Goal: Information Seeking & Learning: Learn about a topic

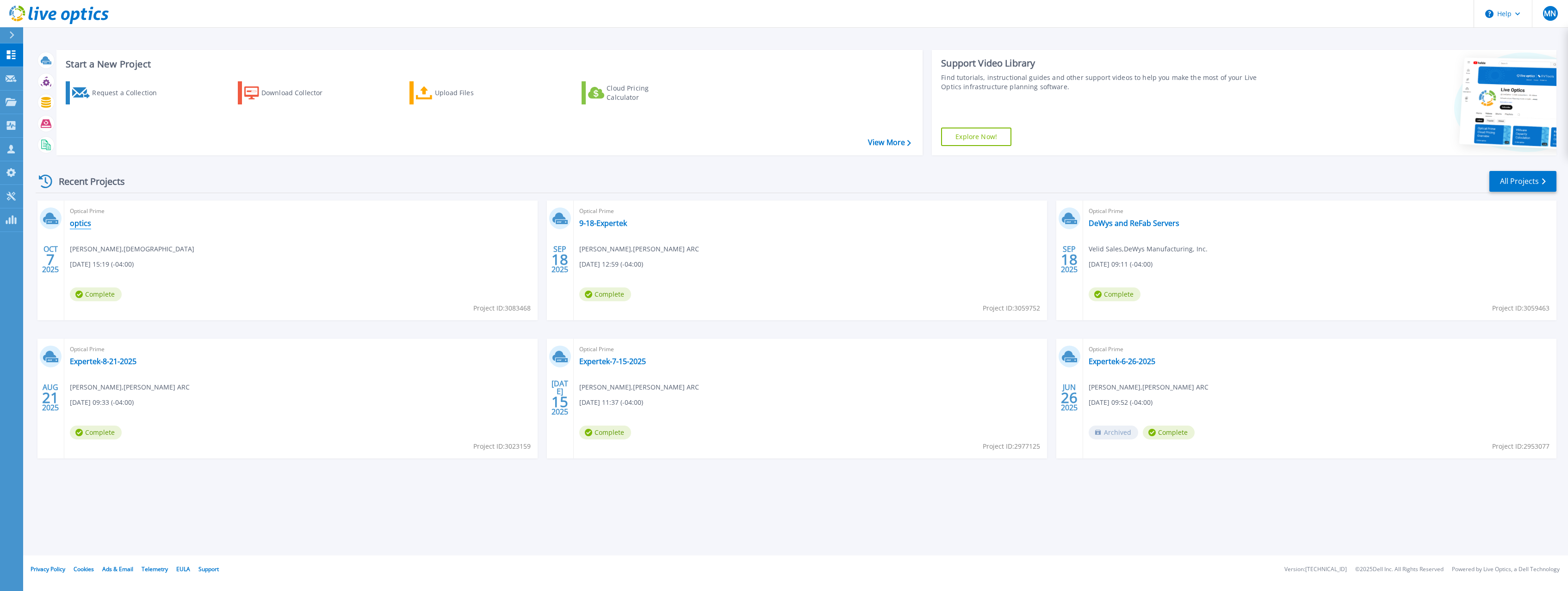
click at [78, 219] on link "optics" at bounding box center [80, 223] width 21 height 9
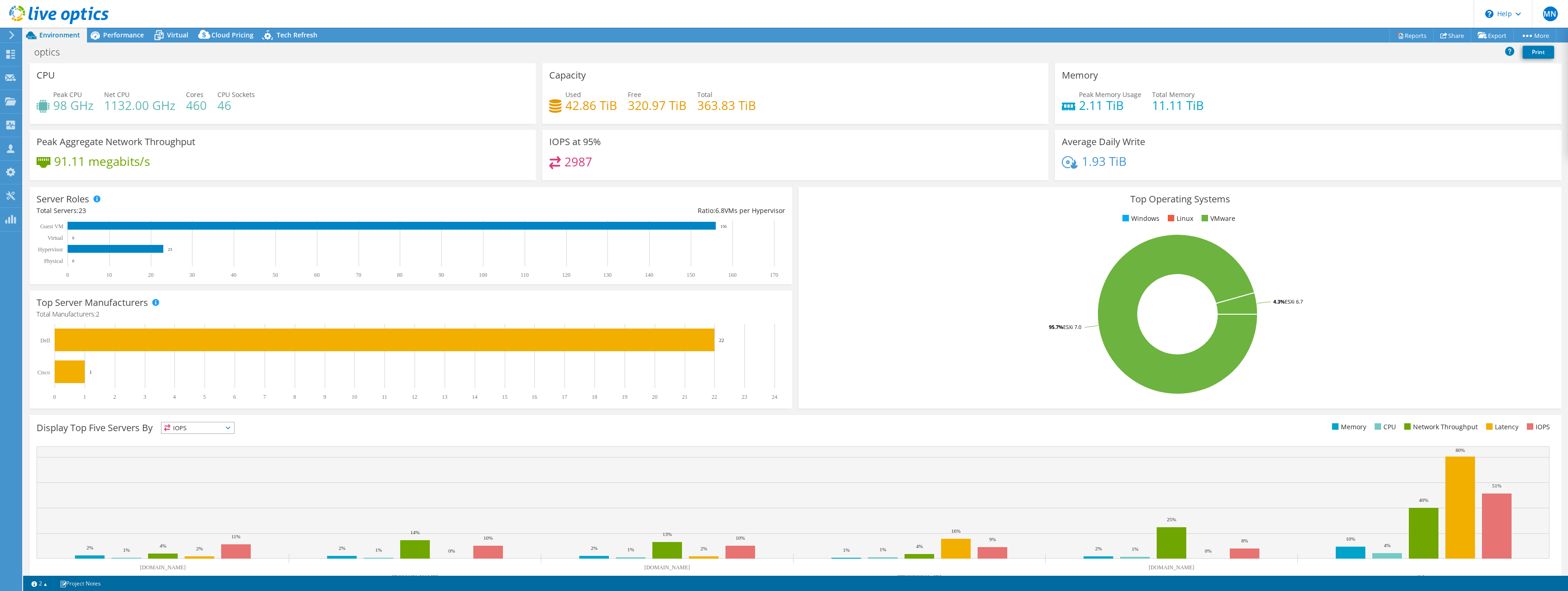
select select "USD"
click at [120, 37] on span "Performance" at bounding box center [124, 35] width 41 height 9
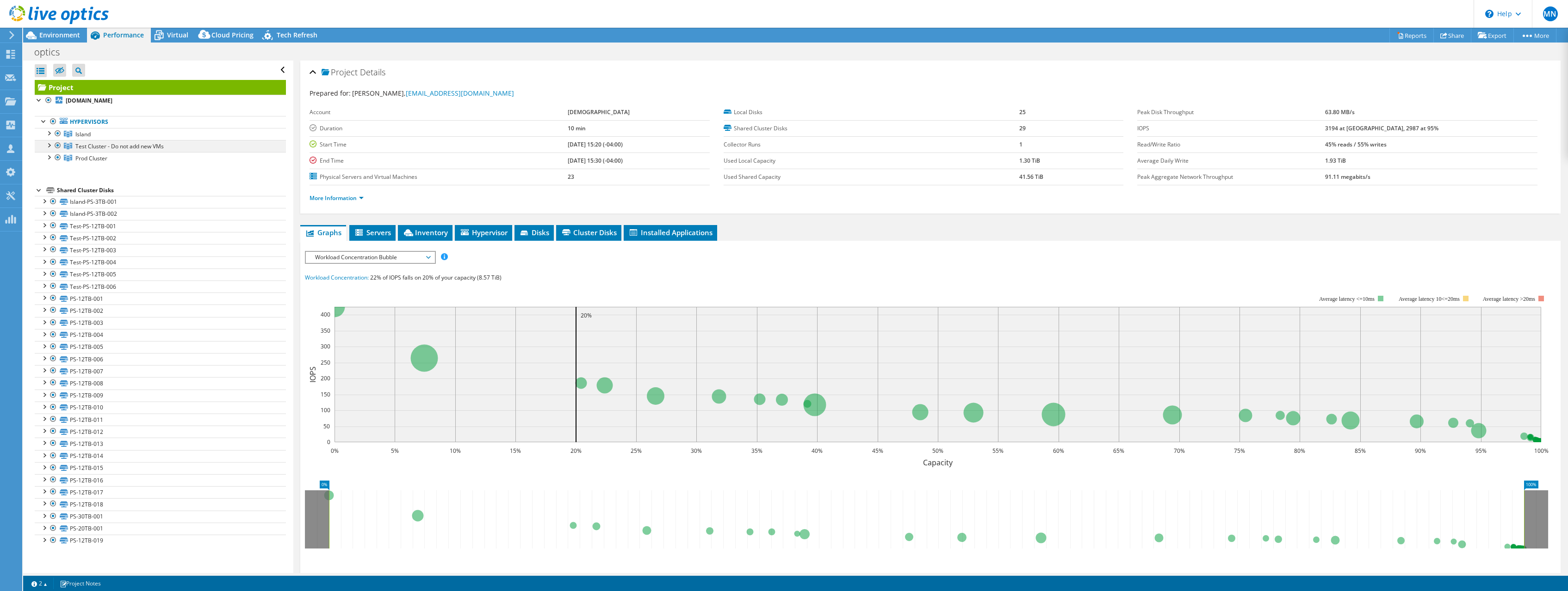
click at [49, 147] on div at bounding box center [49, 145] width 10 height 9
click at [49, 135] on div at bounding box center [49, 133] width 10 height 9
click at [48, 244] on div at bounding box center [49, 242] width 10 height 9
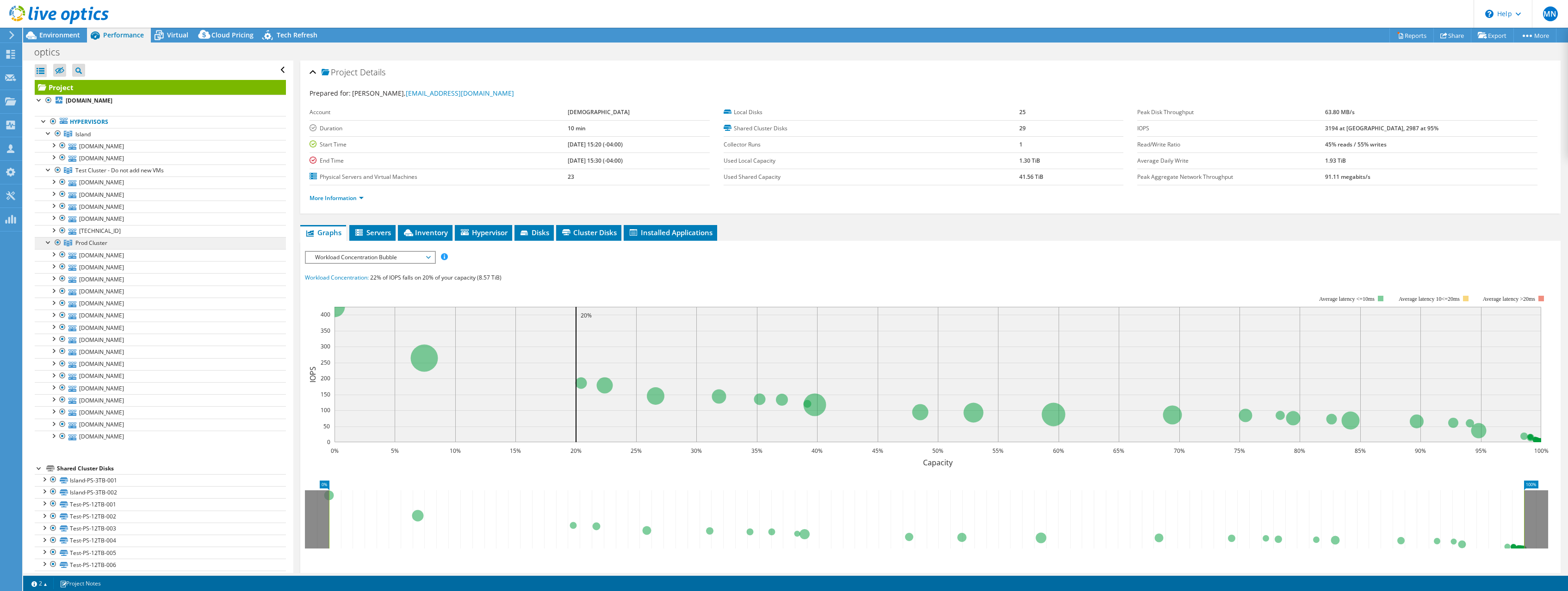
click at [114, 244] on link "Prod Cluster" at bounding box center [160, 243] width 251 height 12
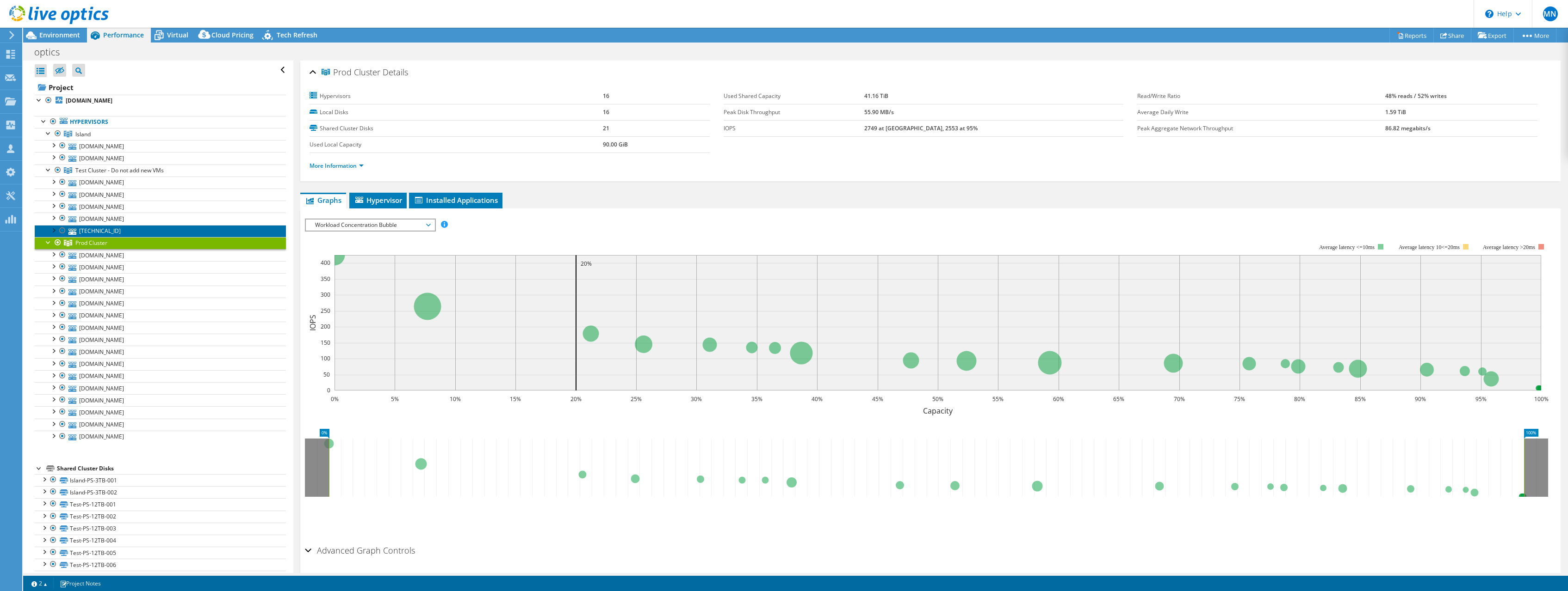
click at [111, 232] on link "[TECHNICAL_ID]" at bounding box center [160, 231] width 251 height 12
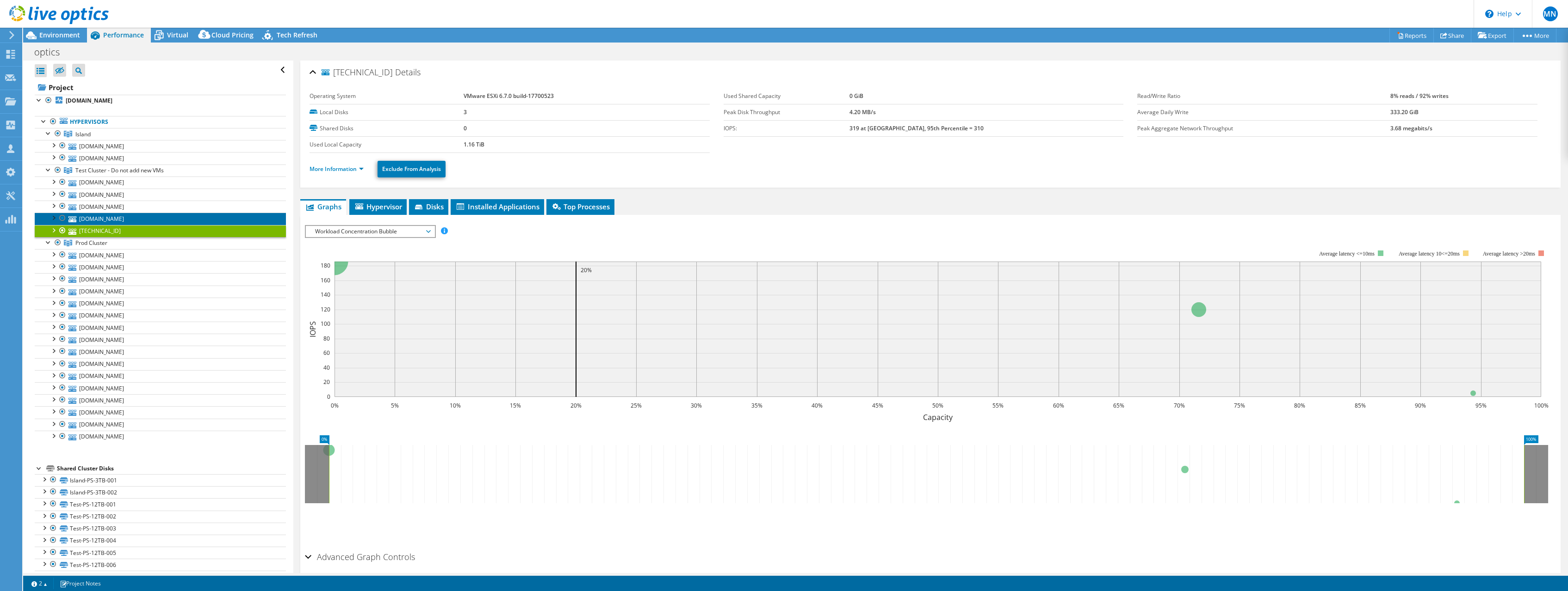
click at [98, 221] on link "[DOMAIN_NAME]" at bounding box center [160, 218] width 251 height 12
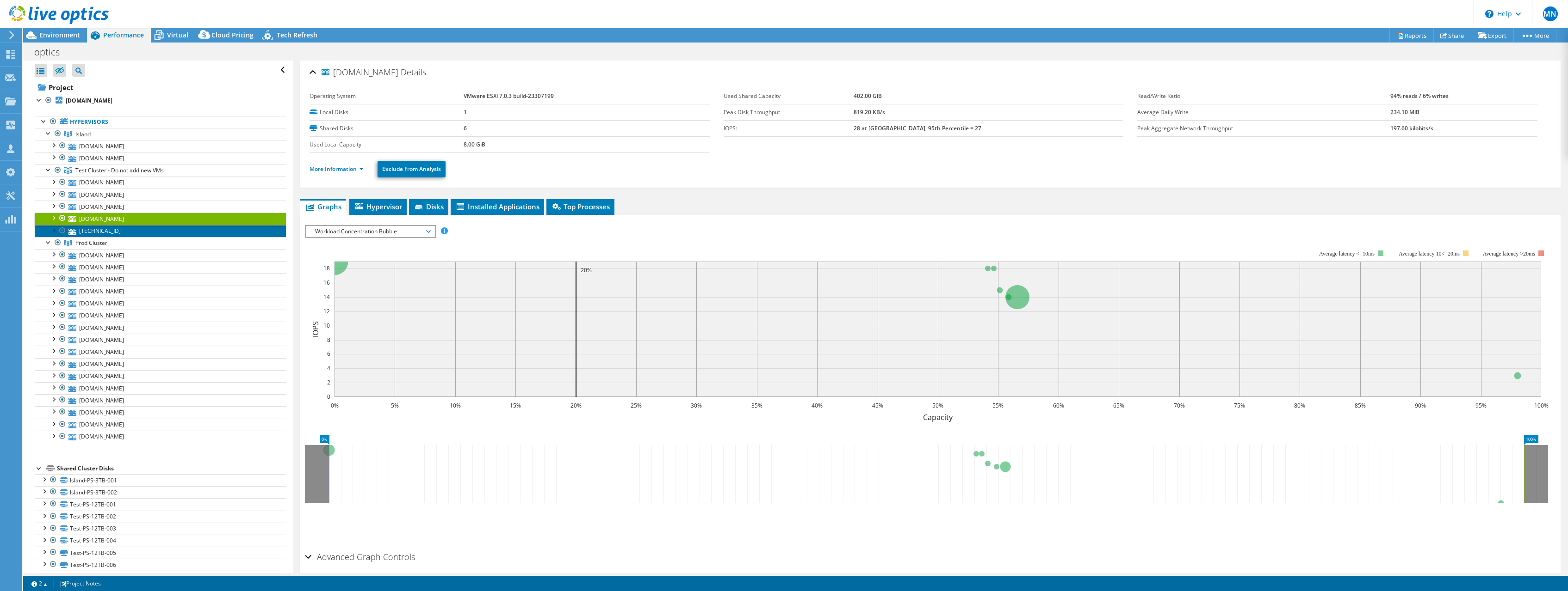
click at [96, 229] on link "[TECHNICAL_ID]" at bounding box center [160, 231] width 251 height 12
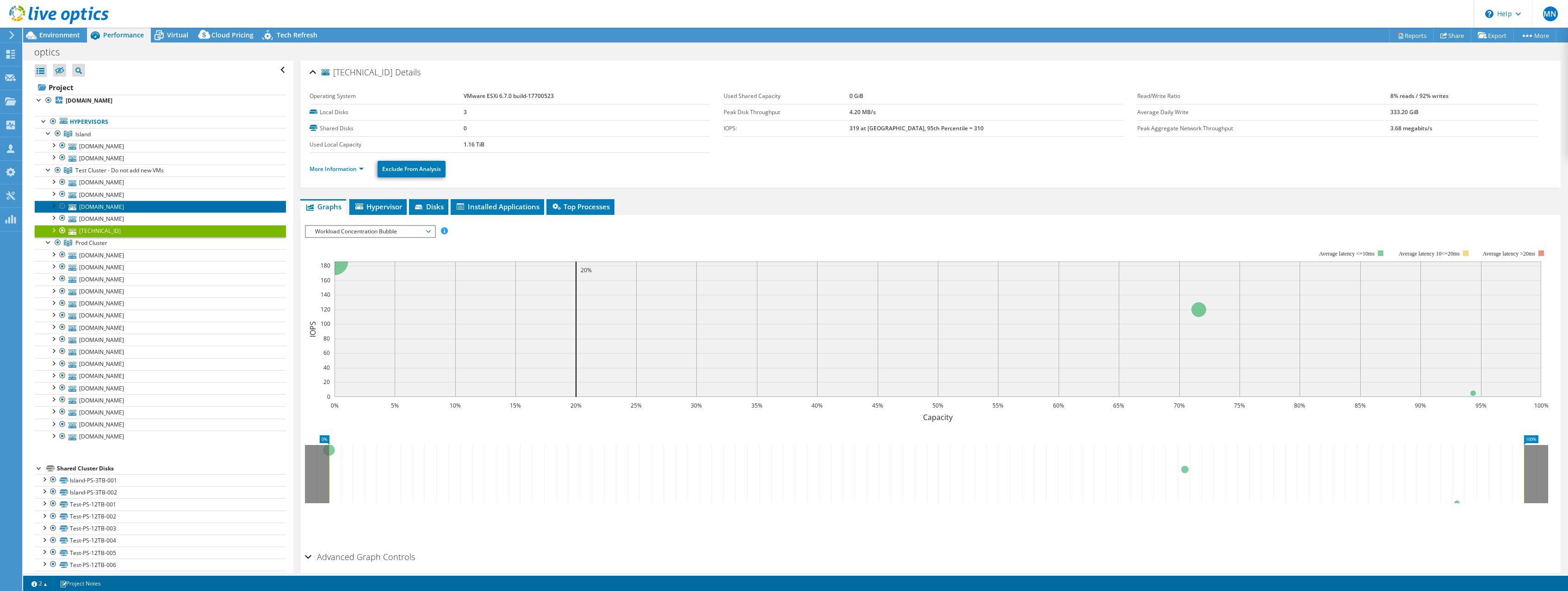
click at [101, 207] on link "[DOMAIN_NAME]" at bounding box center [160, 207] width 251 height 12
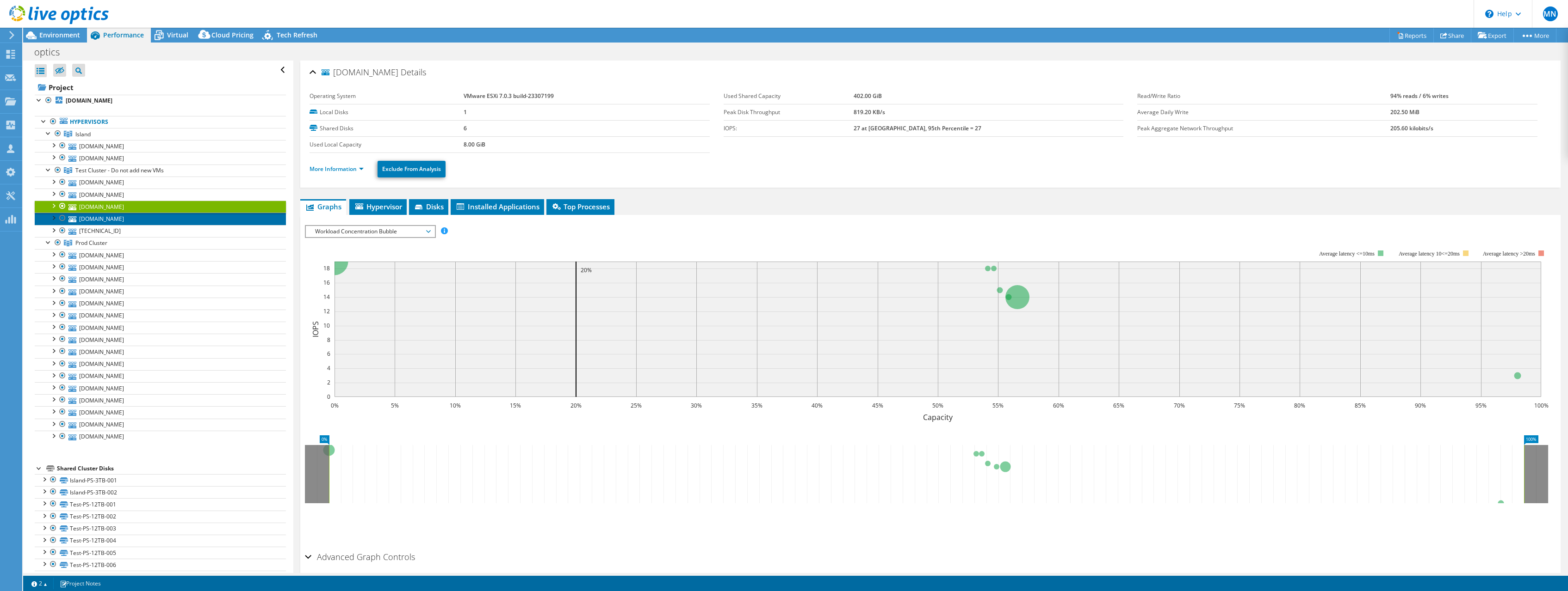
click at [101, 219] on link "[DOMAIN_NAME]" at bounding box center [160, 218] width 251 height 12
click at [101, 193] on link "[DOMAIN_NAME]" at bounding box center [160, 195] width 251 height 12
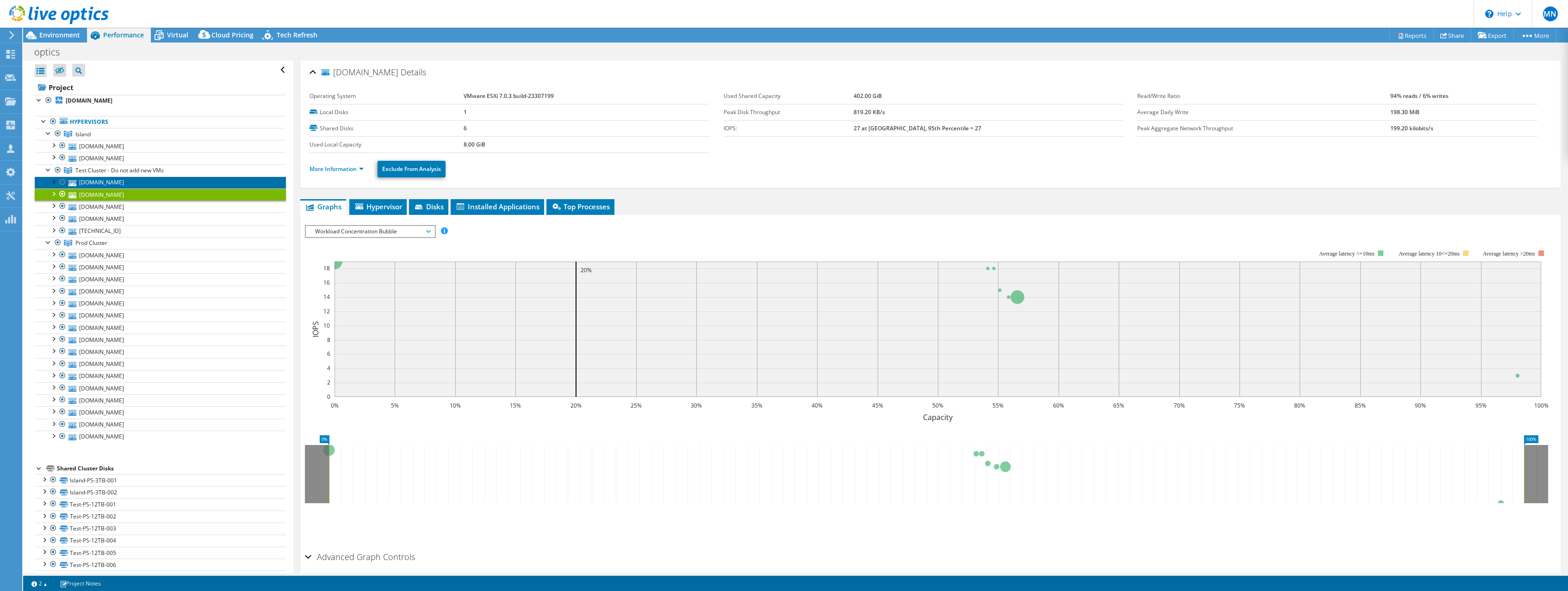
click at [101, 185] on link "[DOMAIN_NAME]" at bounding box center [160, 183] width 251 height 12
click at [103, 173] on span "Test Cluster - Do not add new VMs" at bounding box center [120, 170] width 88 height 8
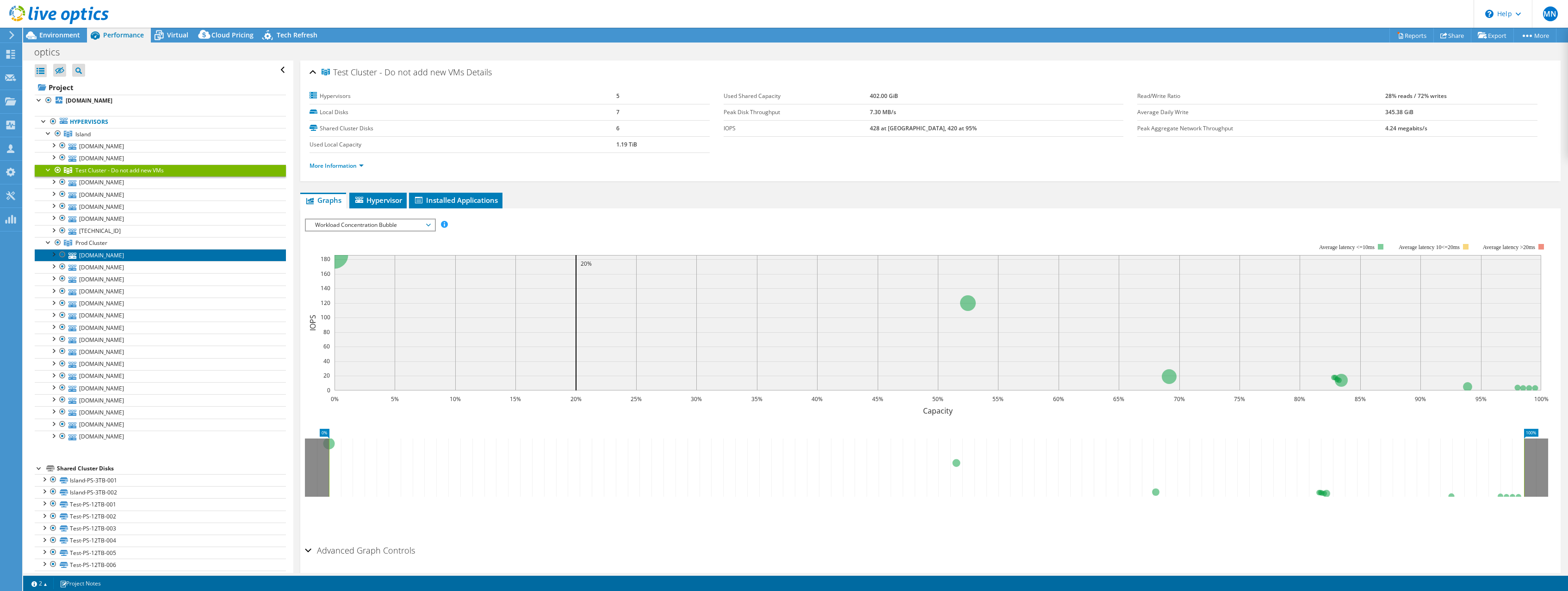
click at [93, 256] on link "[DOMAIN_NAME]" at bounding box center [160, 255] width 251 height 12
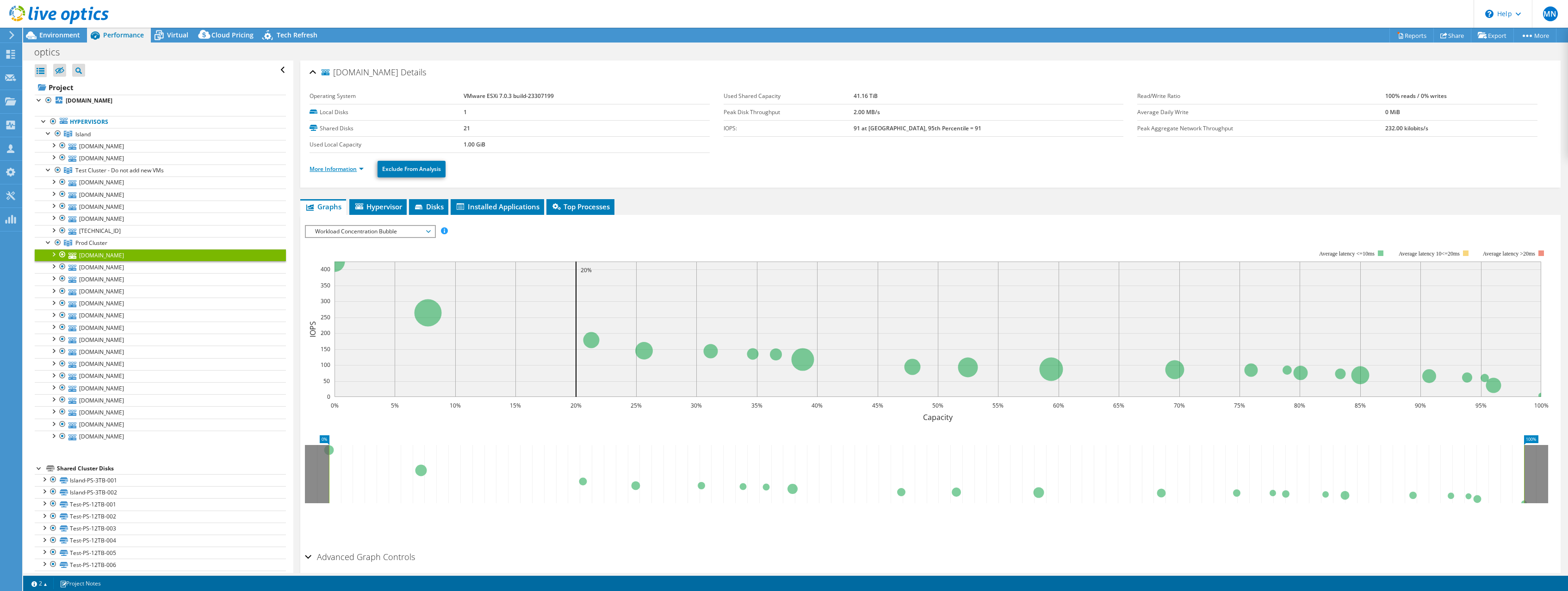
click at [340, 169] on link "More Information" at bounding box center [337, 169] width 54 height 8
